Goal: Transaction & Acquisition: Purchase product/service

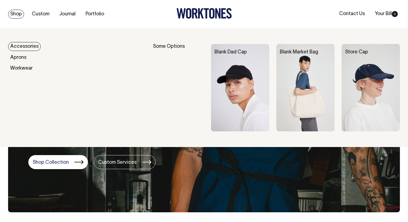
click at [17, 13] on link "Shop" at bounding box center [16, 14] width 16 height 9
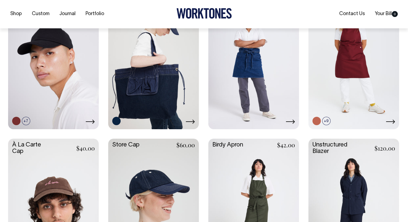
scroll to position [167, 0]
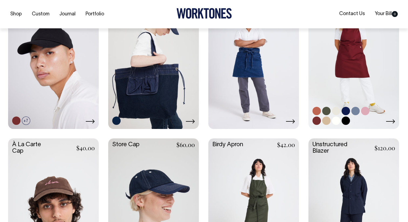
click at [324, 72] on link at bounding box center [354, 60] width 91 height 135
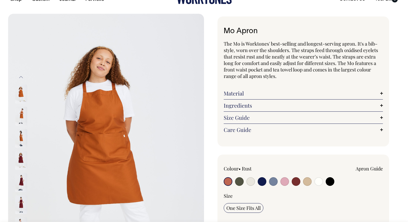
scroll to position [15, 0]
click at [239, 181] on input "radio" at bounding box center [239, 181] width 9 height 9
radio input "true"
select select "Olive"
